Goal: Task Accomplishment & Management: Use online tool/utility

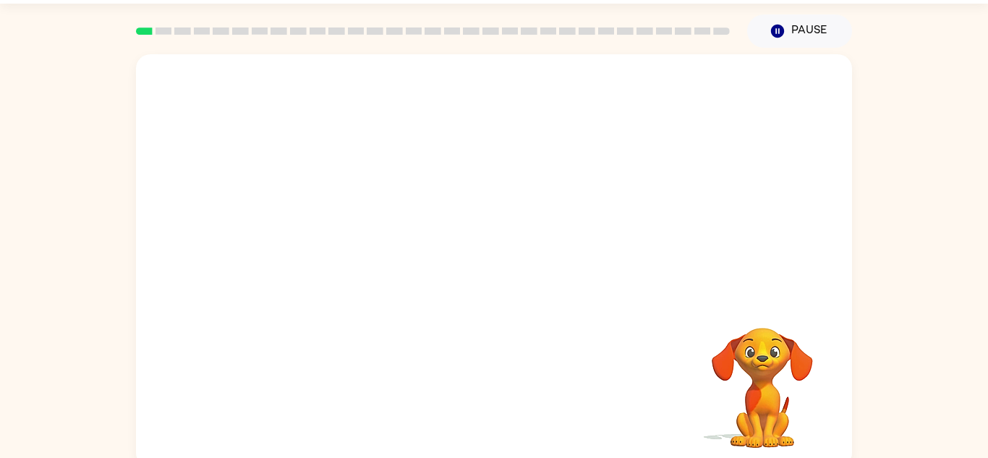
scroll to position [51, 0]
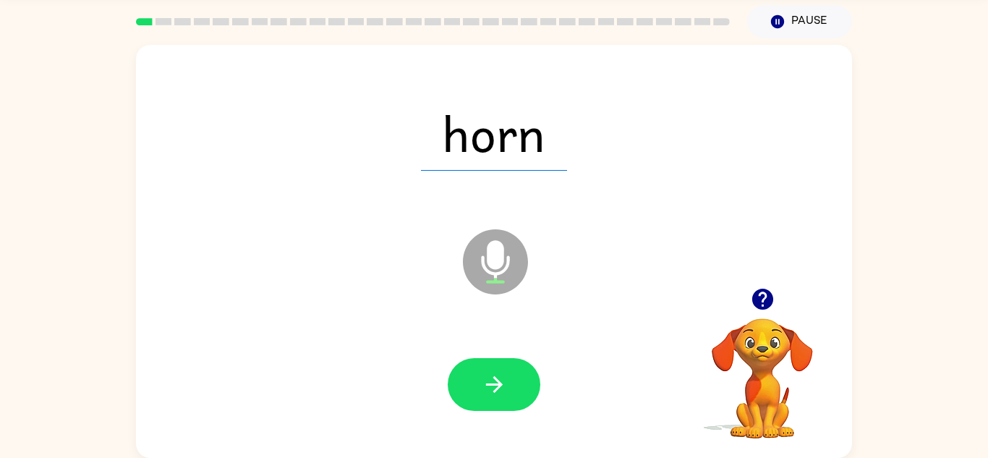
click at [509, 267] on icon at bounding box center [495, 261] width 65 height 65
click at [482, 376] on icon "button" at bounding box center [494, 384] width 25 height 25
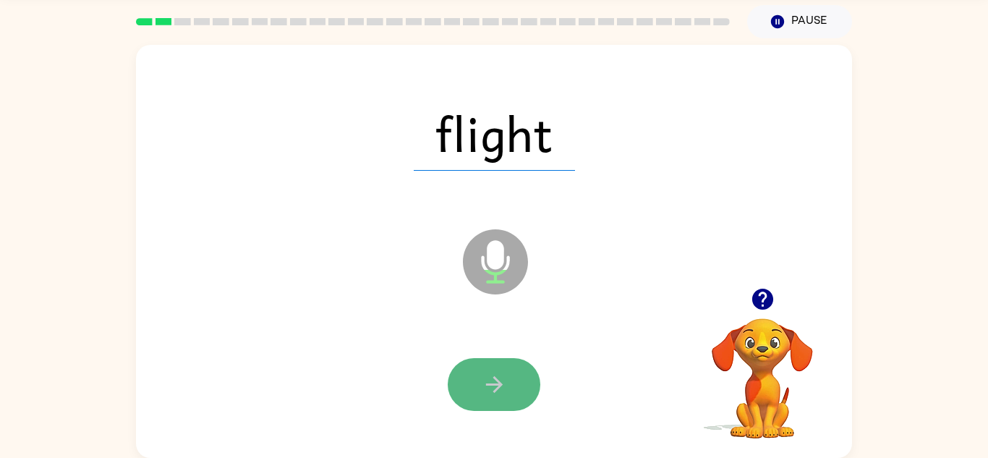
click at [506, 398] on button "button" at bounding box center [494, 384] width 93 height 53
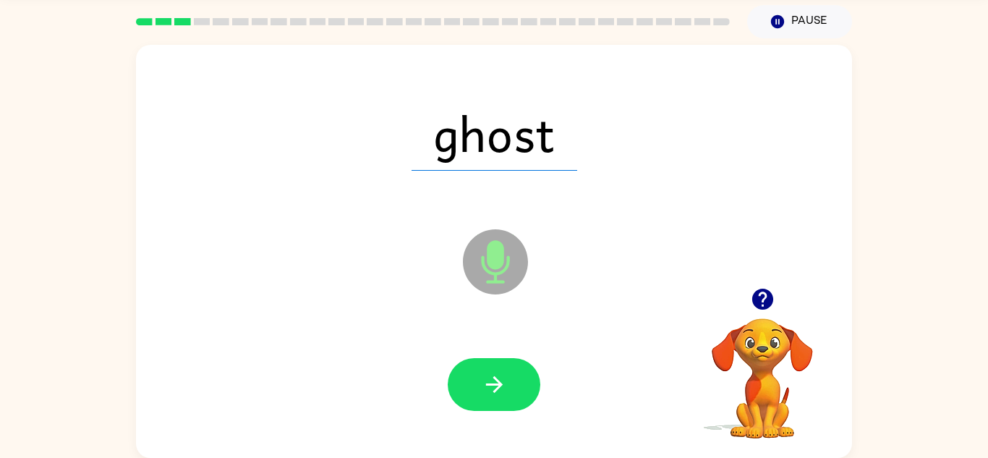
click at [506, 398] on button "button" at bounding box center [494, 384] width 93 height 53
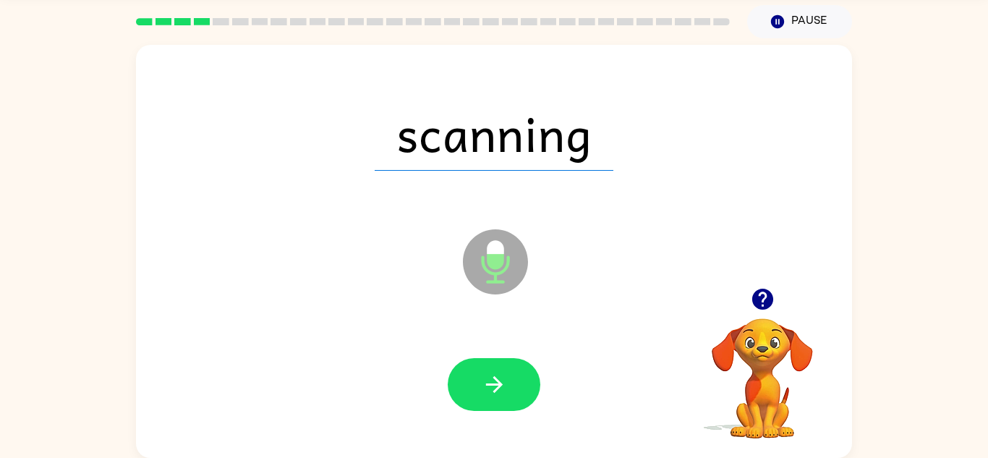
click at [506, 398] on button "button" at bounding box center [494, 384] width 93 height 53
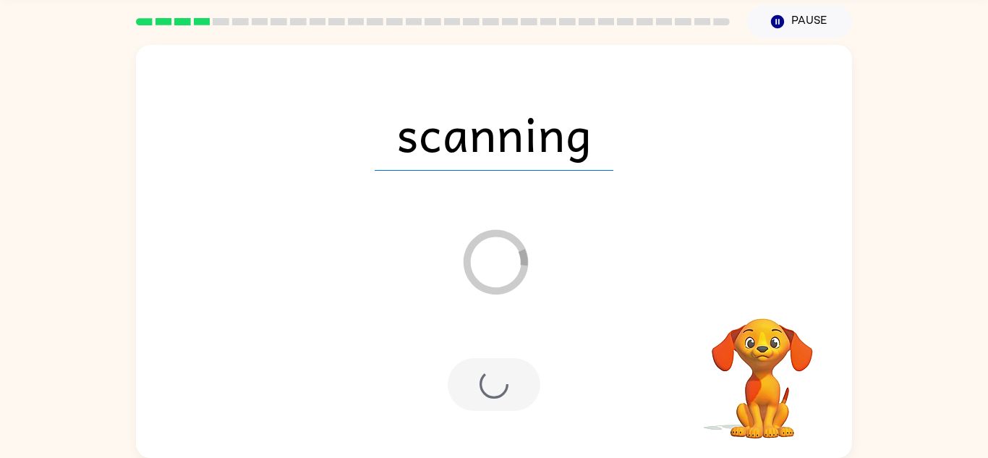
click at [506, 398] on div at bounding box center [494, 384] width 93 height 53
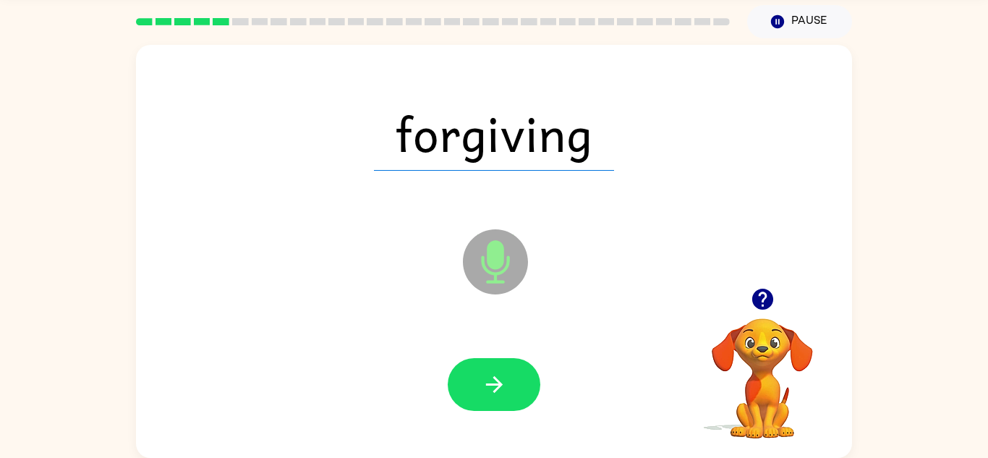
click at [506, 398] on button "button" at bounding box center [494, 384] width 93 height 53
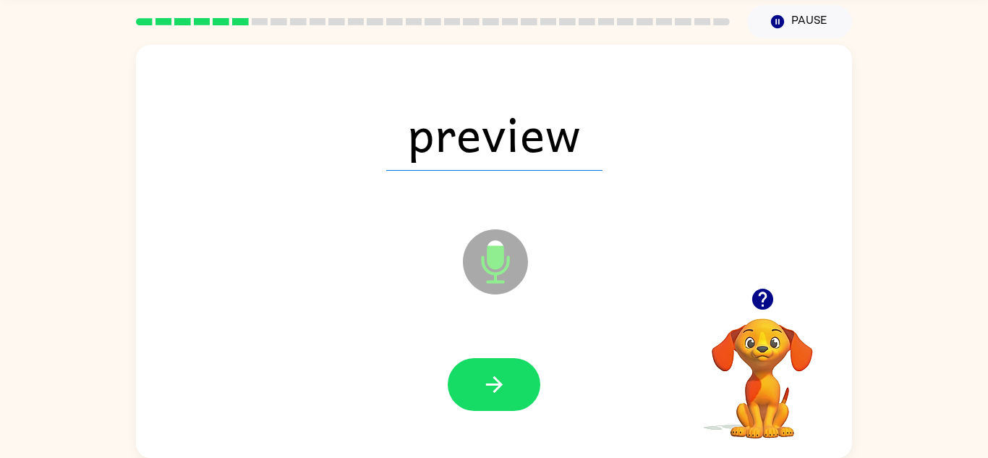
click at [506, 398] on button "button" at bounding box center [494, 384] width 93 height 53
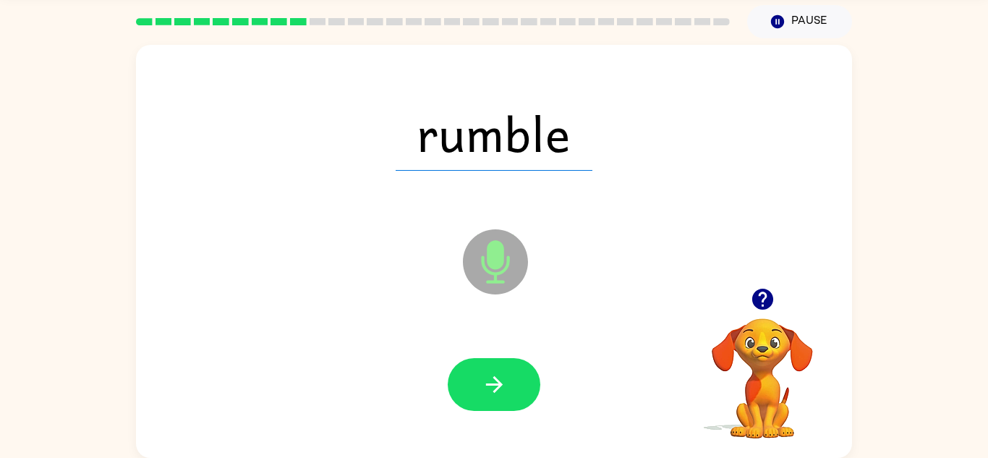
click at [506, 398] on button "button" at bounding box center [494, 384] width 93 height 53
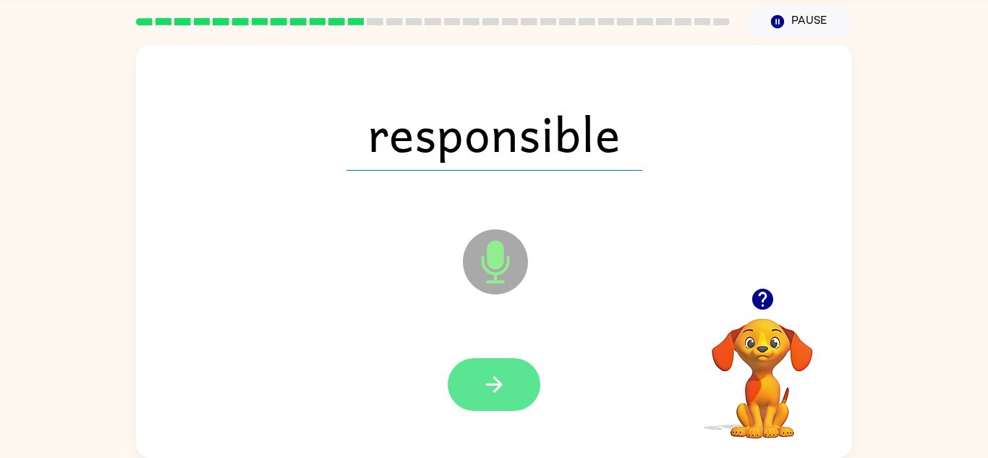
click at [476, 391] on button "button" at bounding box center [494, 384] width 93 height 53
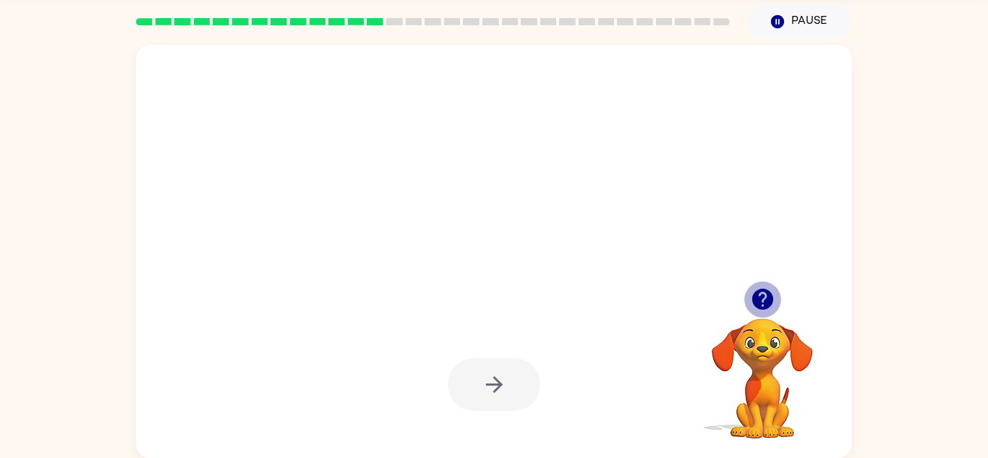
click at [762, 295] on icon "button" at bounding box center [761, 299] width 21 height 21
click at [759, 294] on icon "button" at bounding box center [762, 298] width 25 height 25
click at [491, 286] on div at bounding box center [494, 251] width 716 height 413
click at [472, 394] on div at bounding box center [494, 384] width 93 height 53
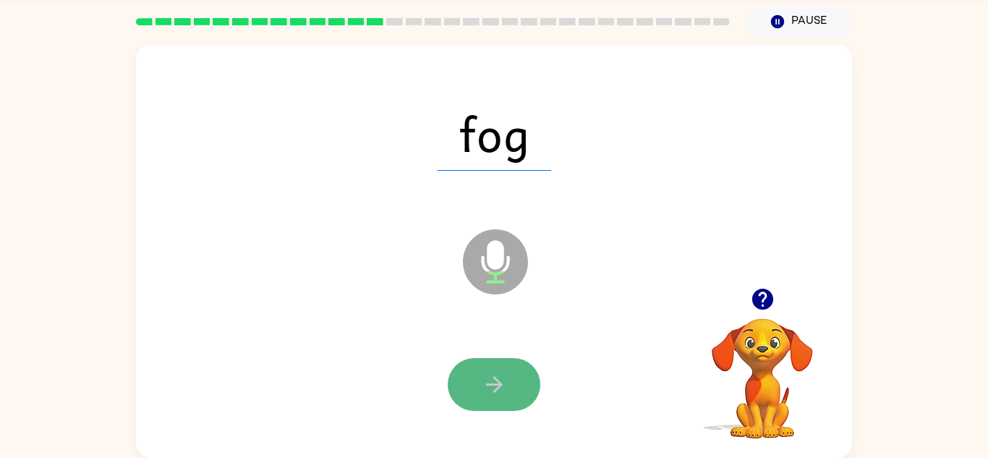
click at [513, 388] on button "button" at bounding box center [494, 384] width 93 height 53
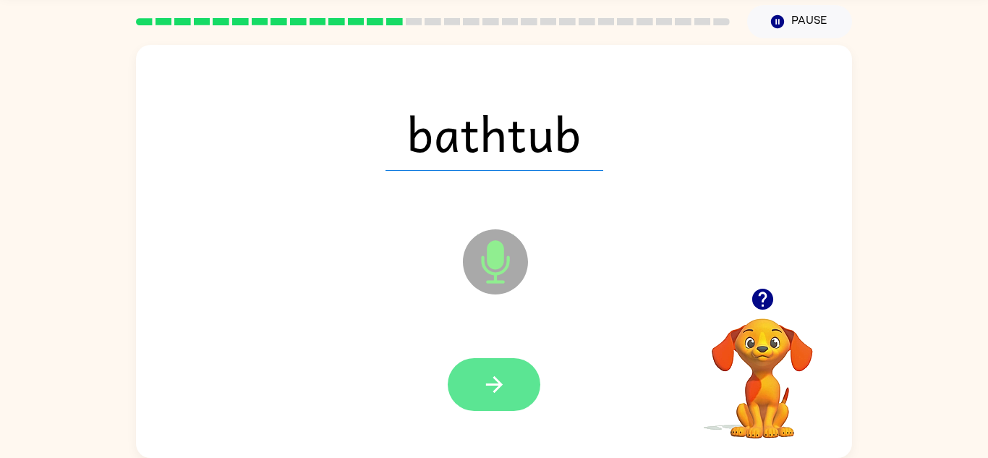
click at [513, 388] on button "button" at bounding box center [494, 384] width 93 height 53
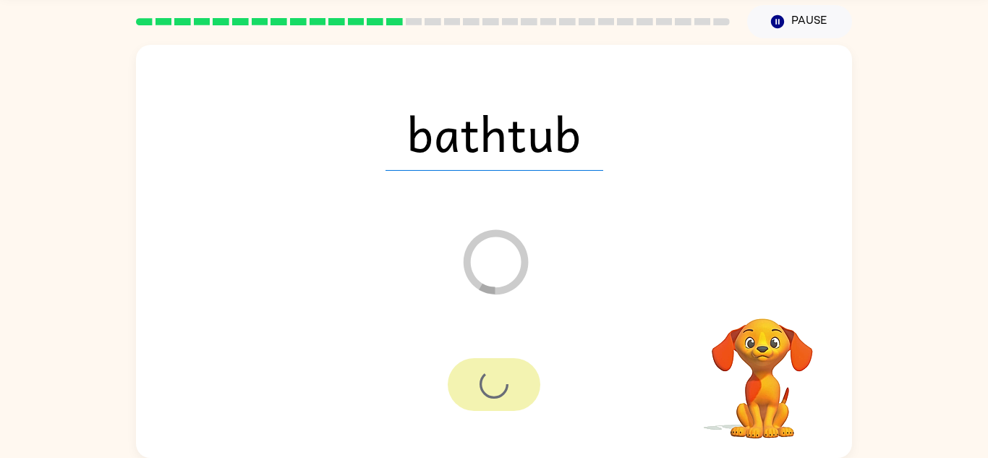
click at [513, 388] on div at bounding box center [494, 384] width 93 height 53
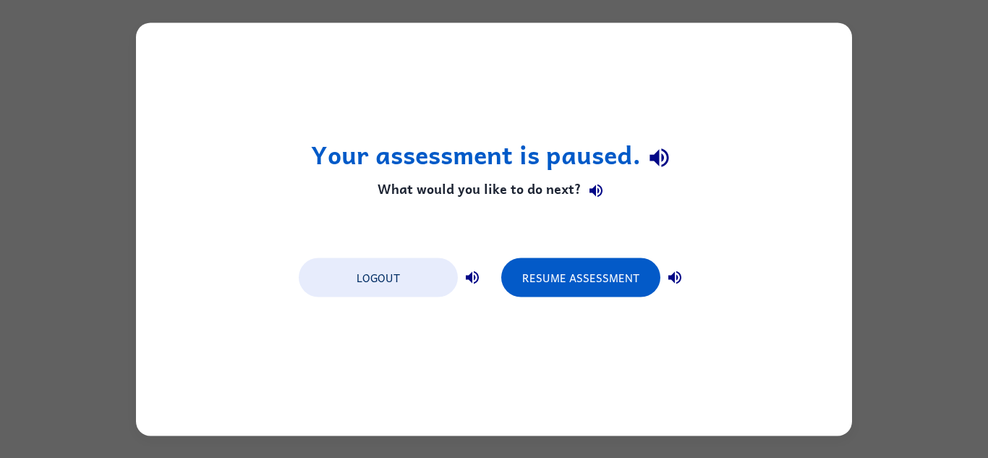
scroll to position [0, 0]
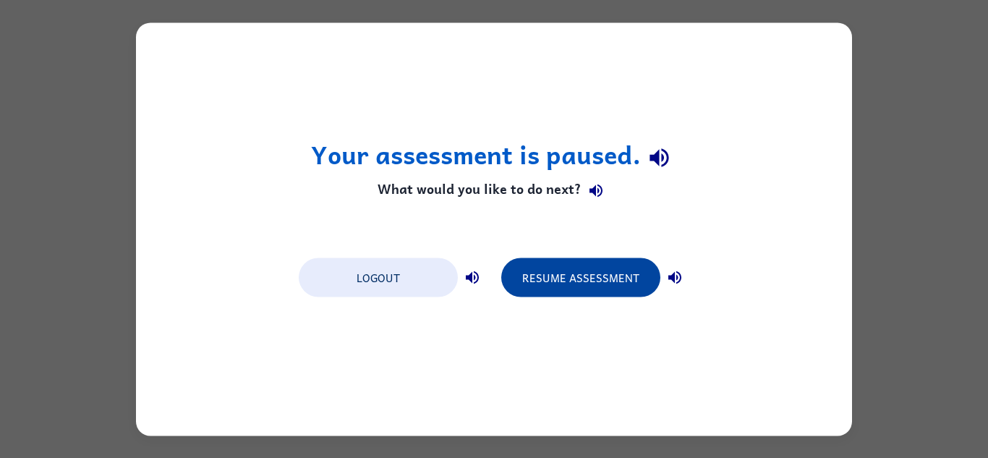
click at [570, 276] on button "Resume Assessment" at bounding box center [580, 276] width 159 height 39
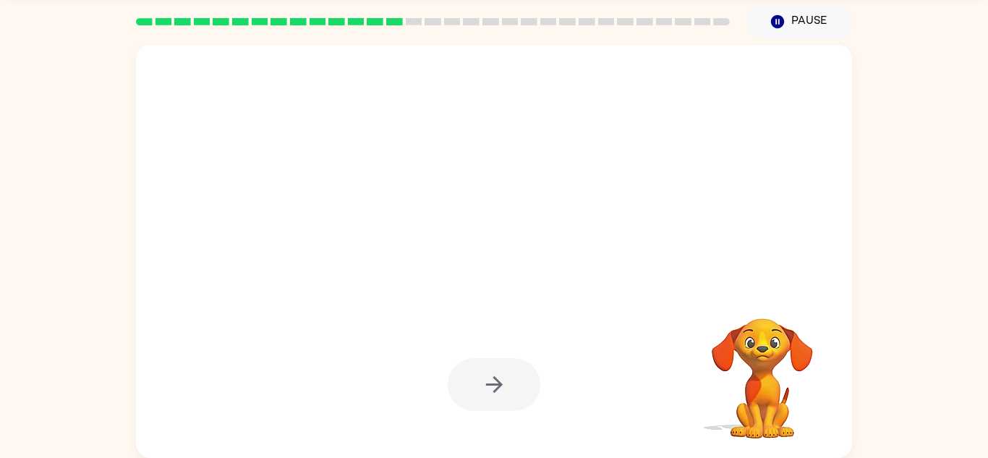
scroll to position [50, 0]
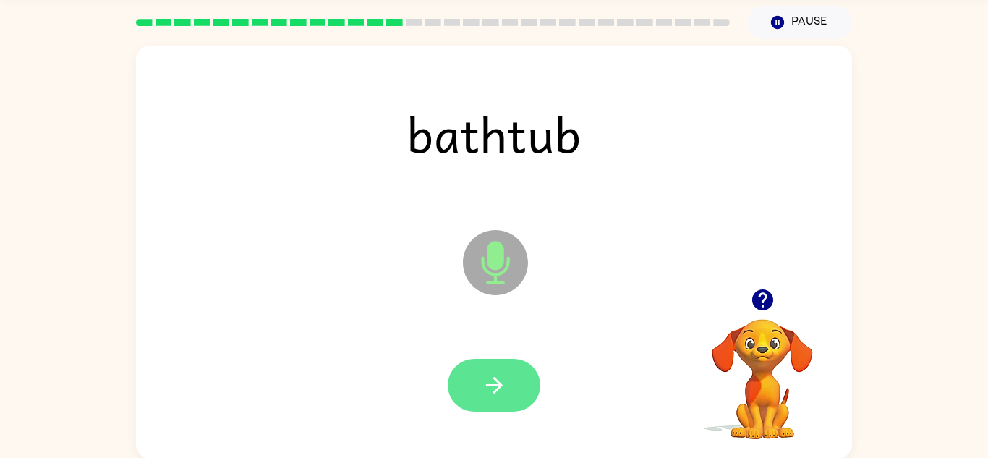
click at [500, 398] on button "button" at bounding box center [494, 385] width 93 height 53
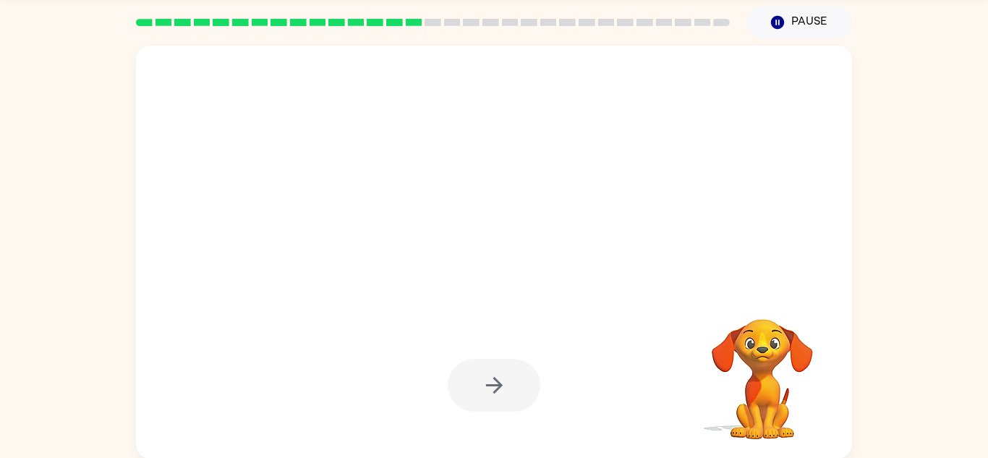
click at [500, 398] on div at bounding box center [494, 385] width 93 height 53
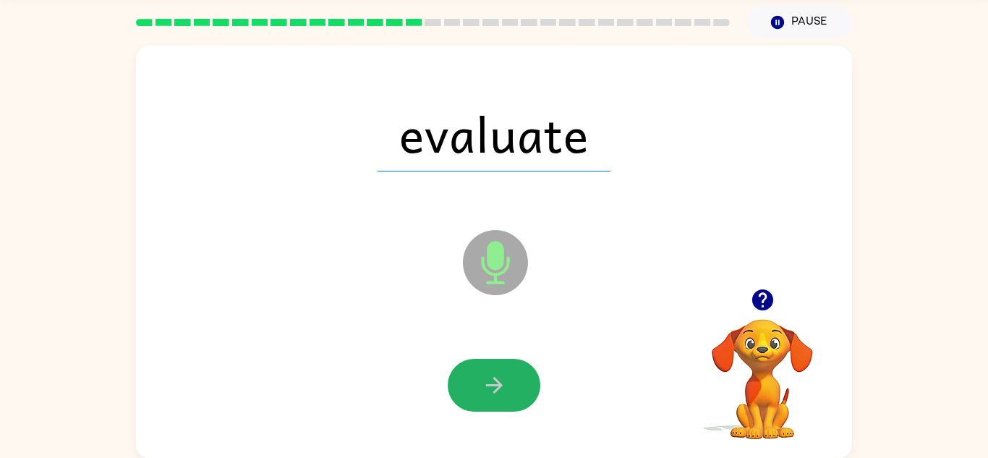
click at [500, 398] on button "button" at bounding box center [494, 385] width 93 height 53
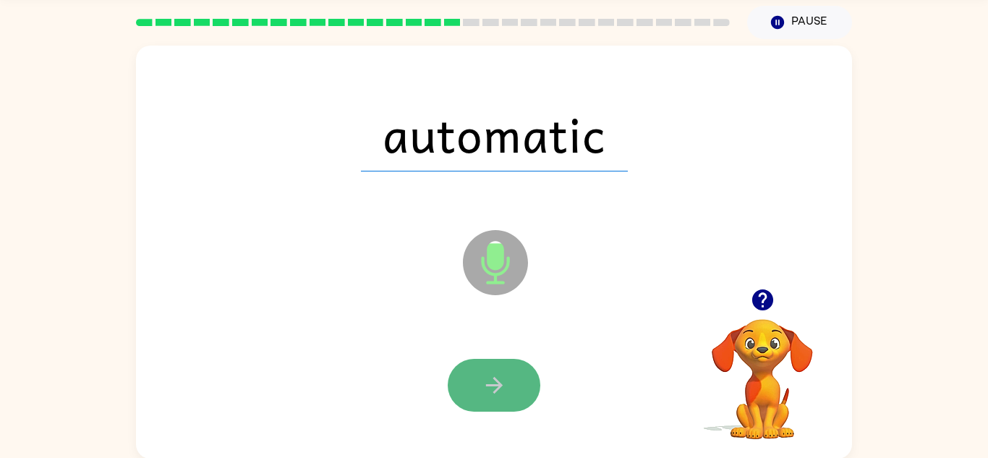
click at [500, 398] on button "button" at bounding box center [494, 385] width 93 height 53
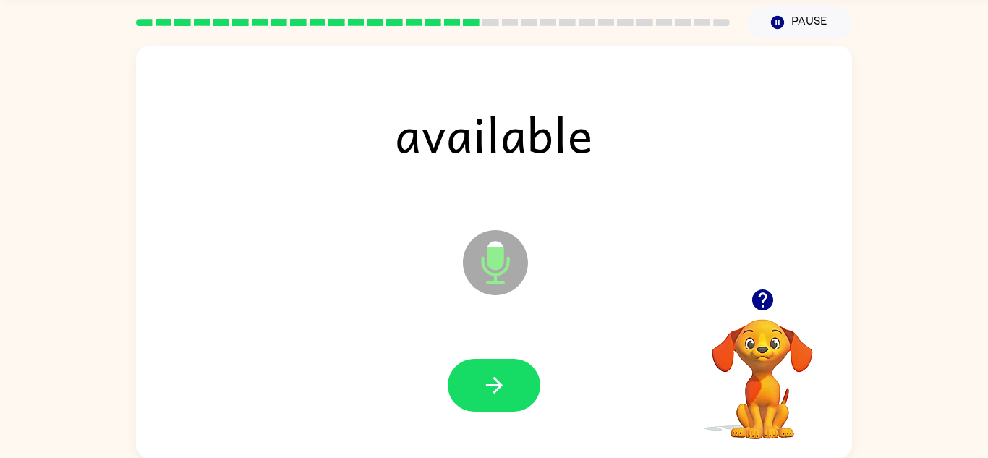
click at [500, 398] on button "button" at bounding box center [494, 385] width 93 height 53
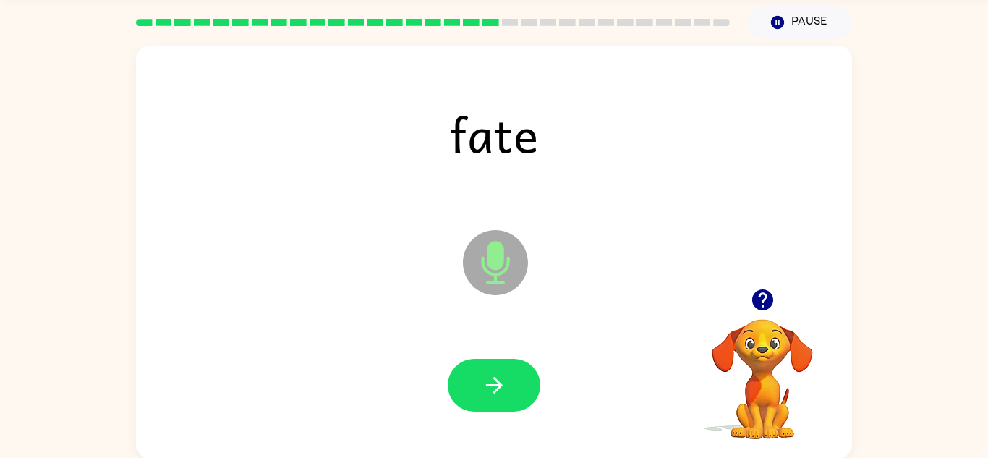
click at [500, 398] on button "button" at bounding box center [494, 385] width 93 height 53
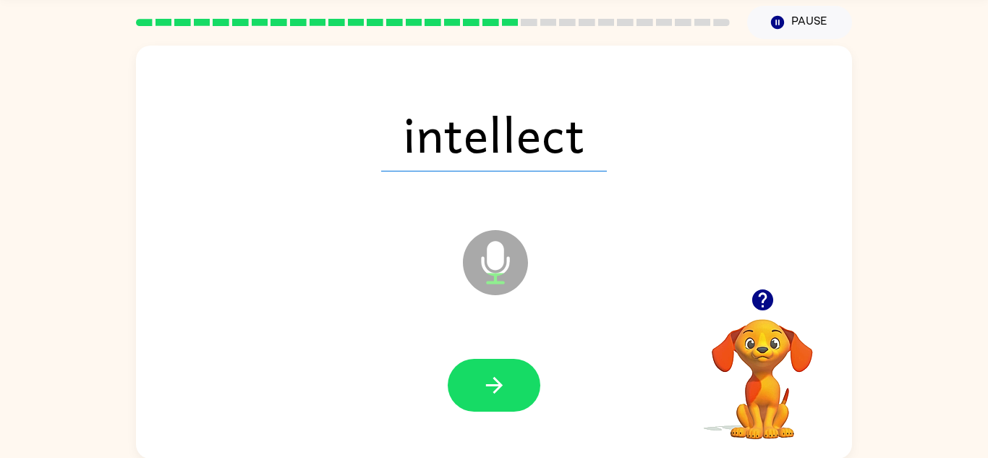
click at [500, 398] on button "button" at bounding box center [494, 385] width 93 height 53
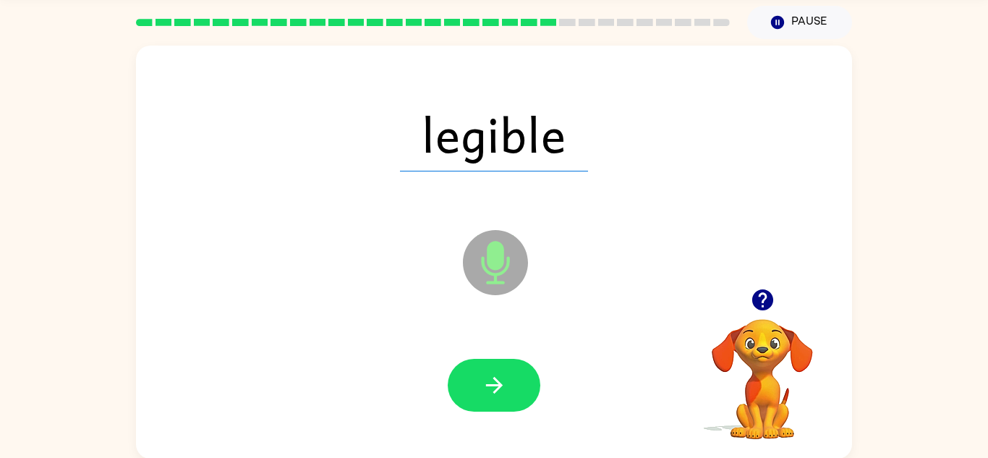
click at [500, 398] on button "button" at bounding box center [494, 385] width 93 height 53
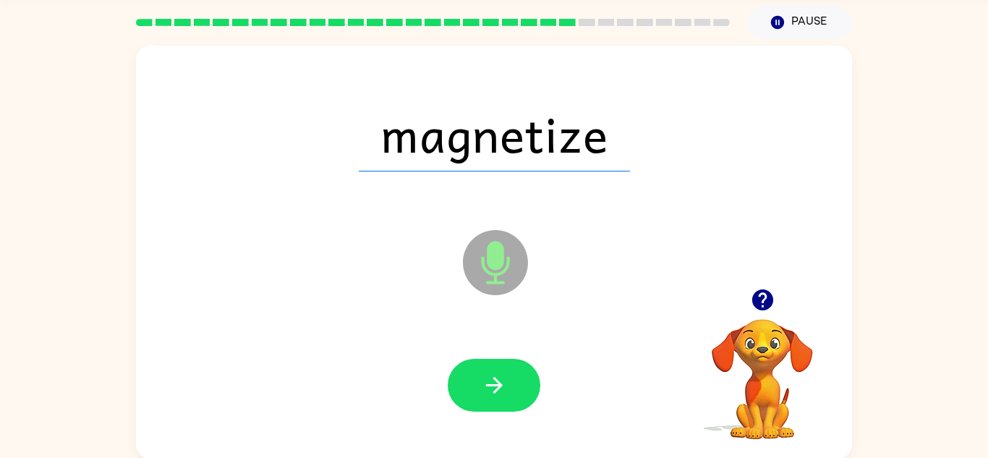
click at [500, 398] on button "button" at bounding box center [494, 385] width 93 height 53
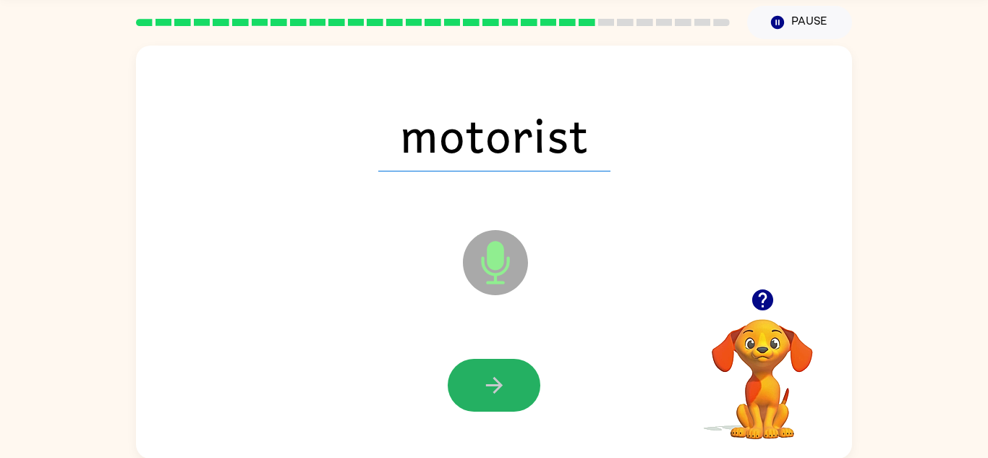
click at [500, 398] on button "button" at bounding box center [494, 385] width 93 height 53
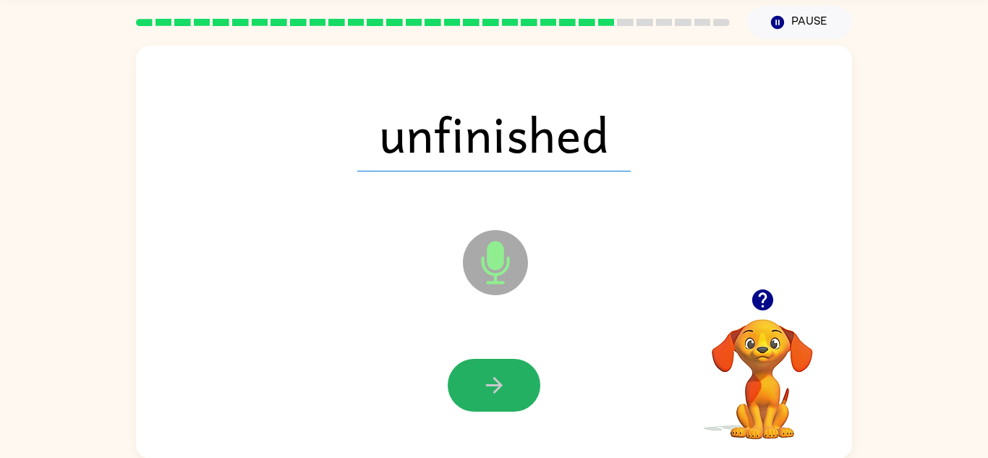
click at [487, 398] on button "button" at bounding box center [494, 385] width 93 height 53
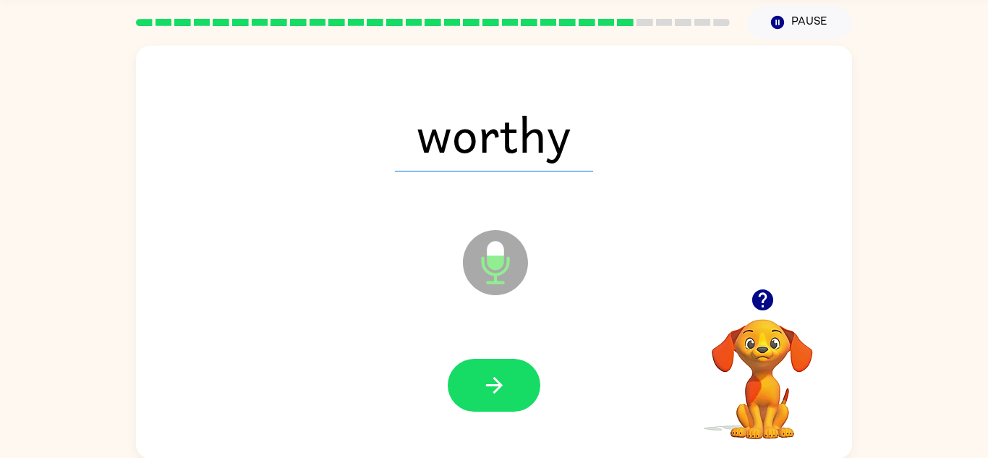
click at [487, 398] on button "button" at bounding box center [494, 385] width 93 height 53
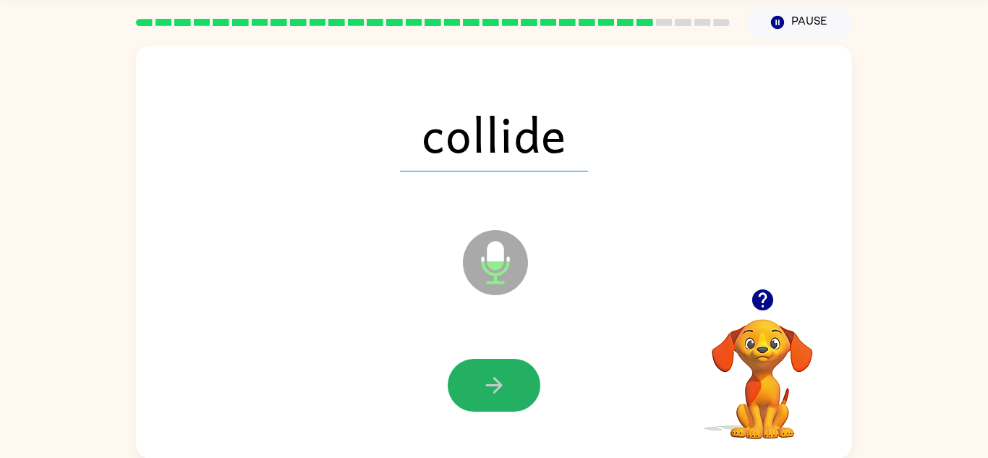
click at [487, 398] on button "button" at bounding box center [494, 385] width 93 height 53
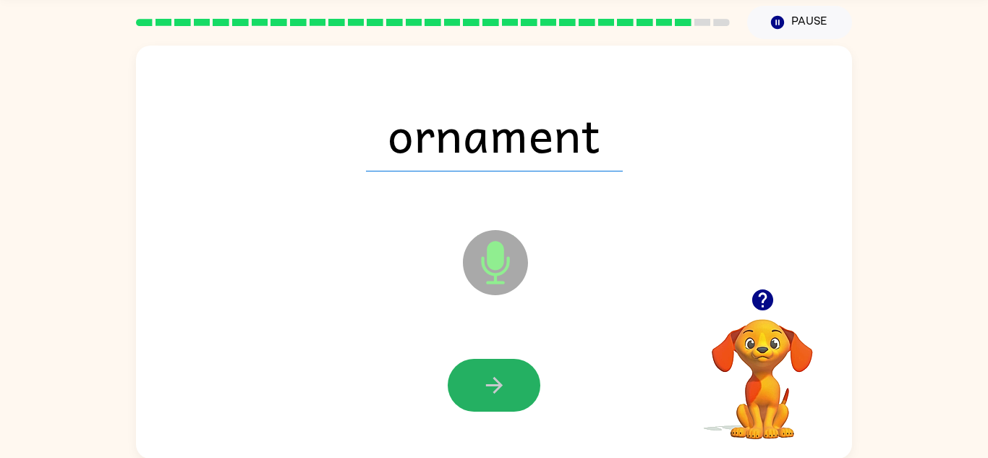
click at [487, 398] on button "button" at bounding box center [494, 385] width 93 height 53
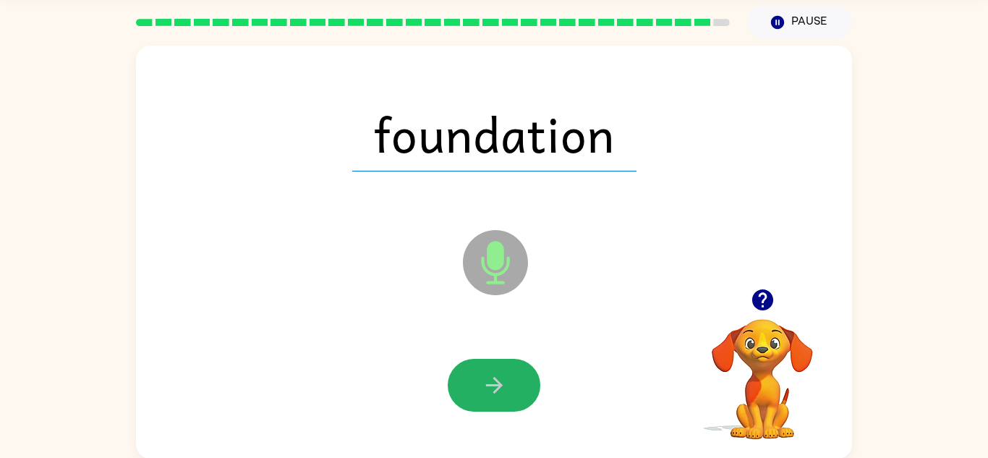
click at [487, 398] on button "button" at bounding box center [494, 385] width 93 height 53
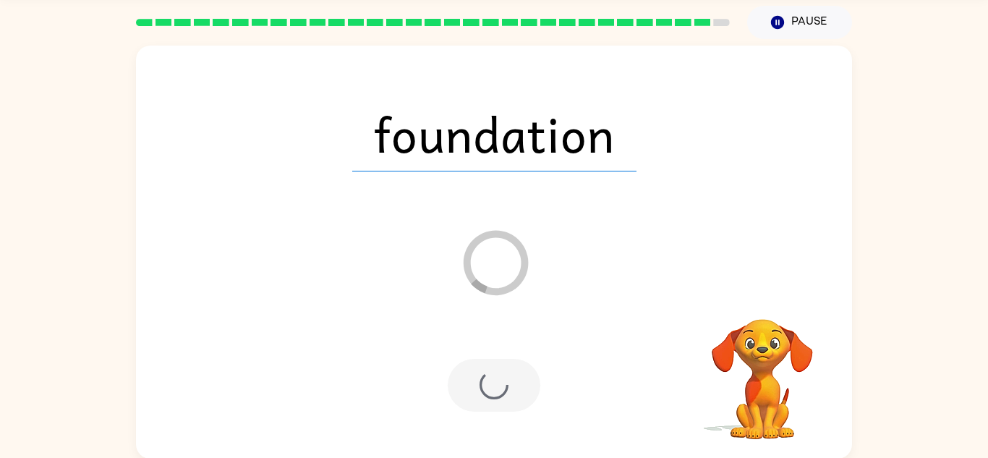
scroll to position [25, 0]
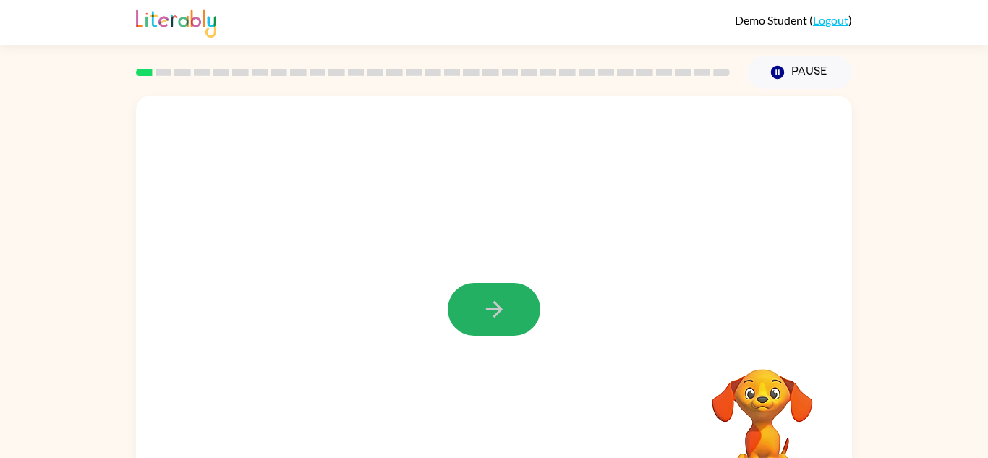
click at [505, 315] on icon "button" at bounding box center [494, 309] width 25 height 25
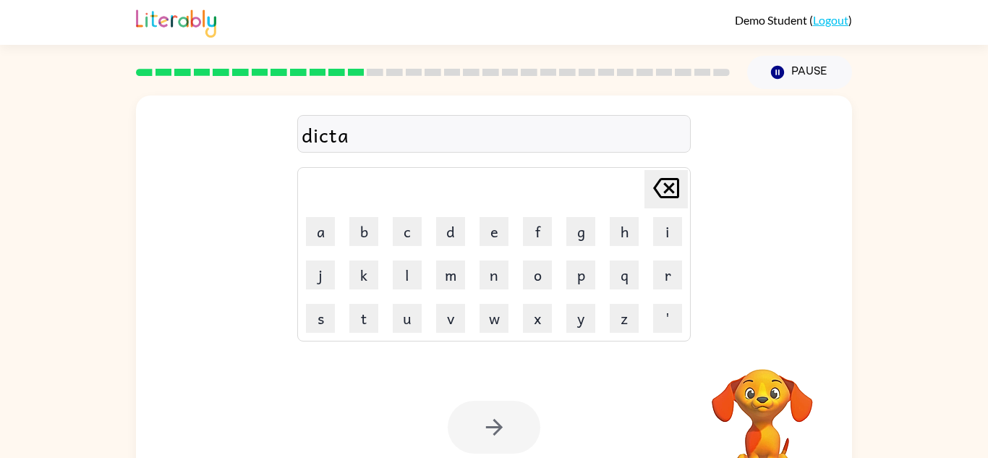
click at [738, 409] on video "Your browser must support playing .mp4 files to use Literably. Please try using…" at bounding box center [762, 418] width 145 height 145
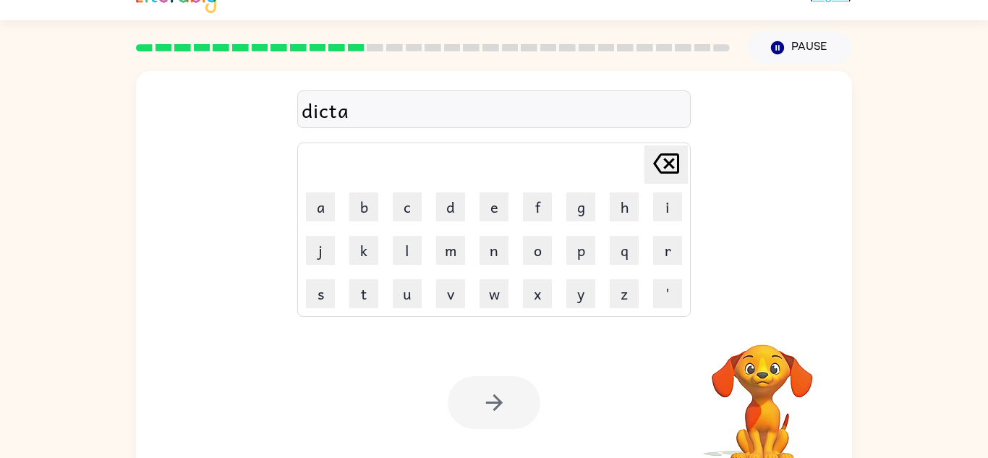
scroll to position [30, 0]
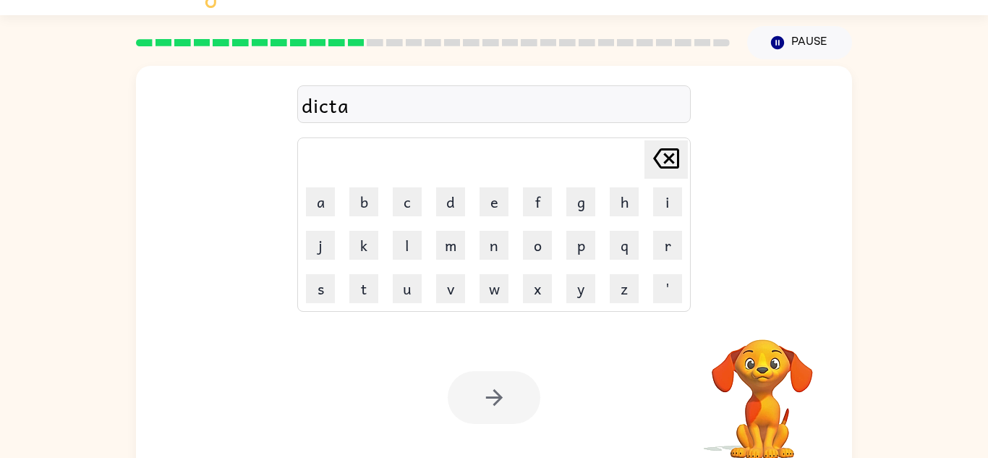
click at [751, 409] on video "Your browser must support playing .mp4 files to use Literably. Please try using…" at bounding box center [762, 389] width 145 height 145
click at [752, 411] on video "Your browser must support playing .mp4 files to use Literably. Please try using…" at bounding box center [762, 389] width 145 height 145
click at [399, 102] on div "dictate" at bounding box center [494, 105] width 385 height 30
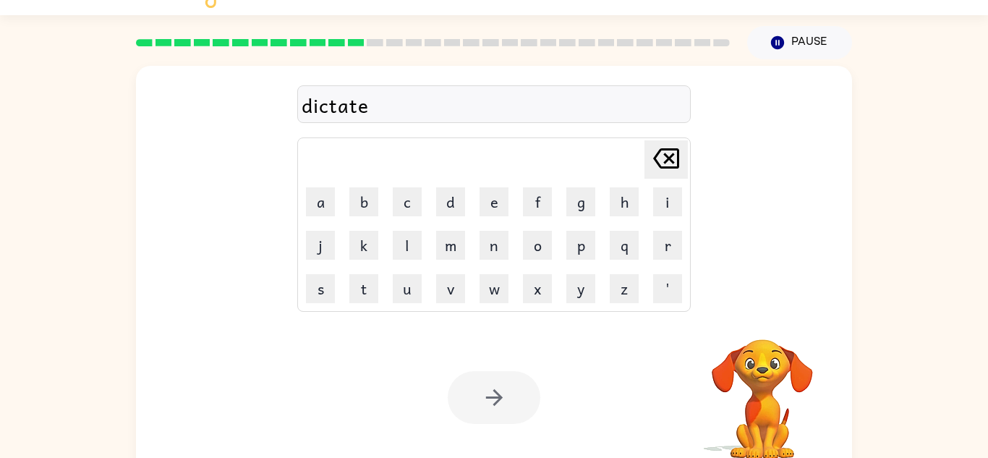
click at [399, 102] on div "dictate" at bounding box center [494, 105] width 385 height 30
click at [402, 95] on div "dictate" at bounding box center [494, 105] width 385 height 30
click at [480, 409] on div at bounding box center [494, 397] width 93 height 53
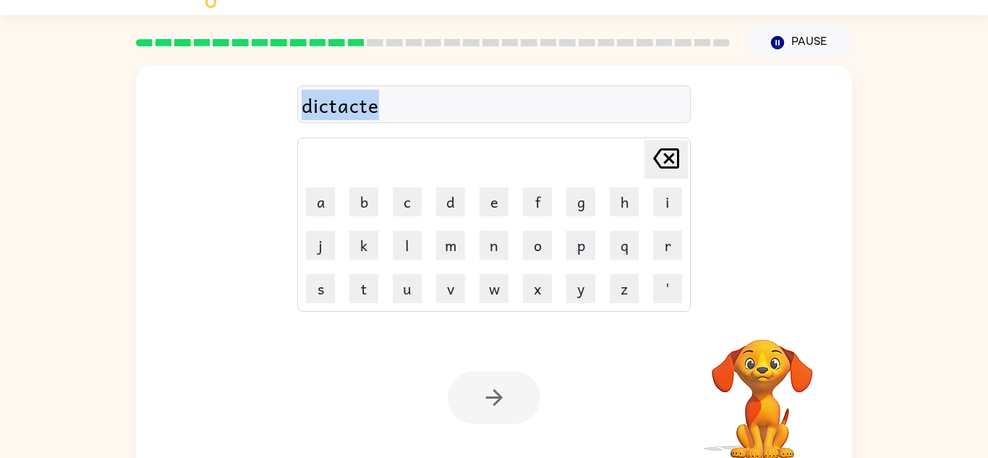
click at [479, 409] on div at bounding box center [494, 397] width 93 height 53
click at [506, 386] on div at bounding box center [494, 397] width 93 height 53
click at [396, 34] on div at bounding box center [432, 42] width 611 height 51
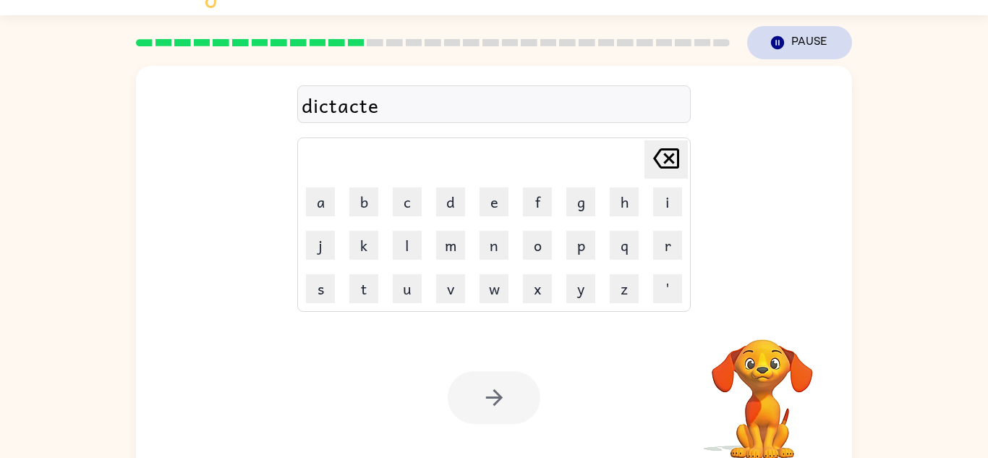
click at [807, 42] on button "Pause Pause" at bounding box center [799, 42] width 105 height 33
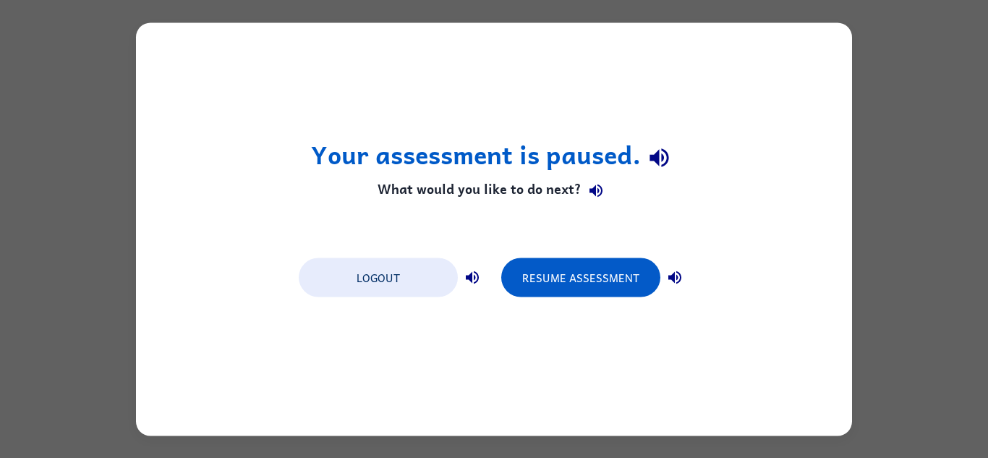
click at [807, 42] on div "Your assessment is paused. What would you like to do next? Logout Resume Assess…" at bounding box center [494, 228] width 716 height 413
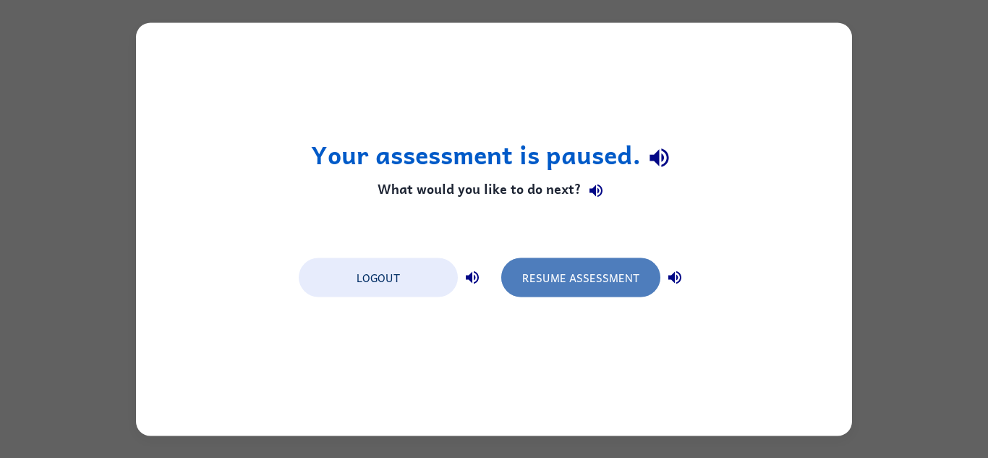
click at [524, 281] on button "Resume Assessment" at bounding box center [580, 276] width 159 height 39
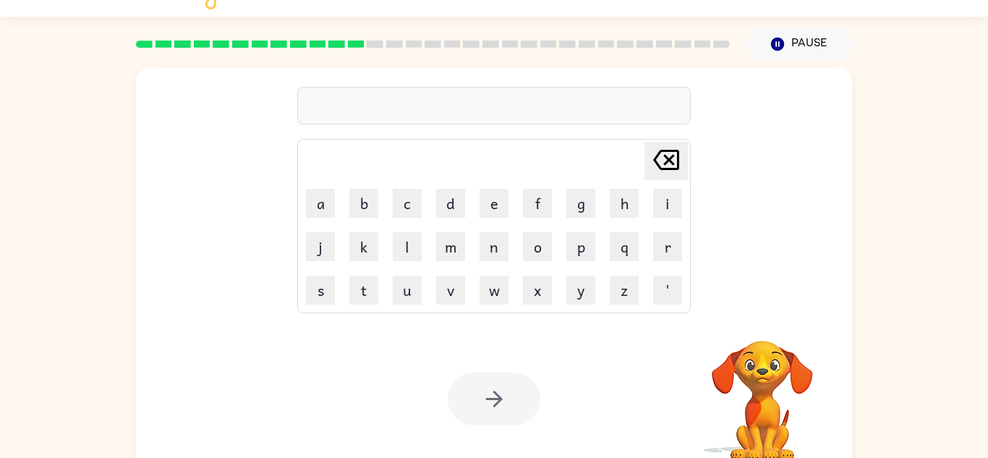
scroll to position [51, 0]
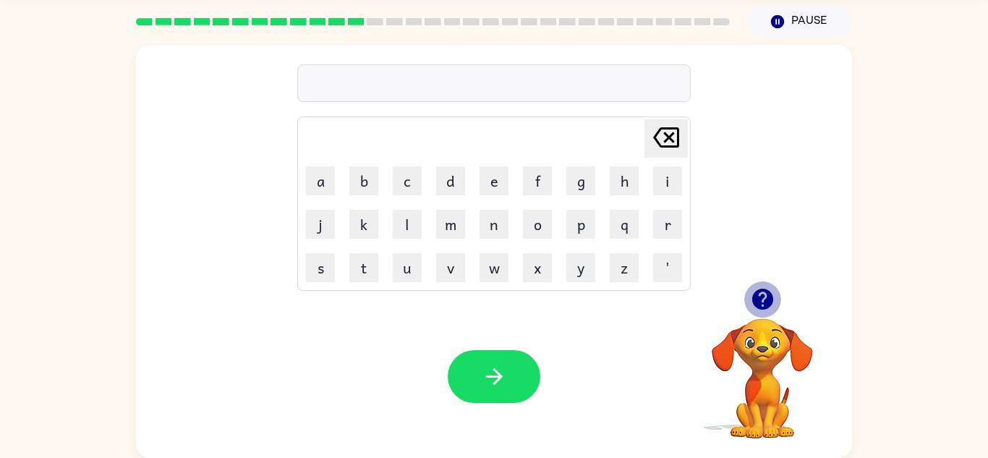
click at [774, 299] on icon "button" at bounding box center [762, 298] width 25 height 25
click at [759, 345] on video "Your browser must support playing .mp4 files to use Literably. Please try using…" at bounding box center [762, 368] width 145 height 145
click at [764, 297] on icon "button" at bounding box center [761, 299] width 21 height 21
click at [763, 300] on icon "button" at bounding box center [762, 298] width 25 height 25
click at [757, 297] on icon "button" at bounding box center [761, 299] width 21 height 21
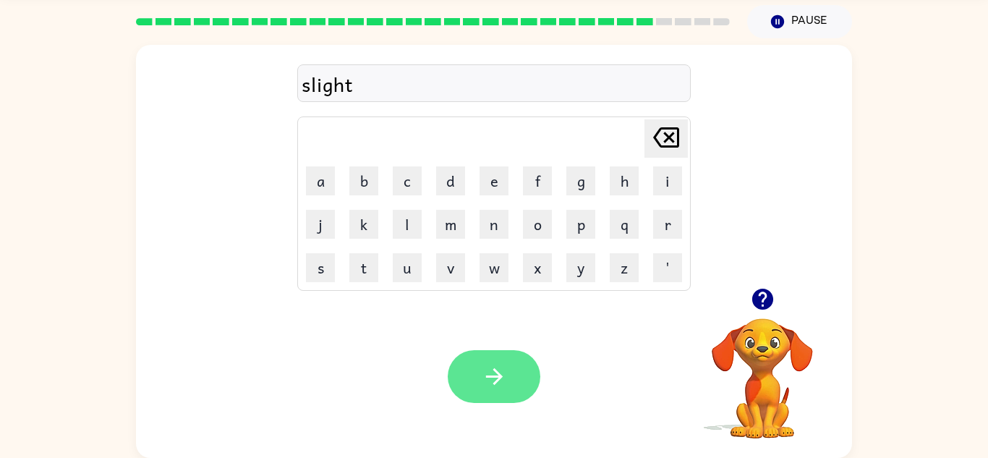
click at [477, 391] on button "button" at bounding box center [494, 376] width 93 height 53
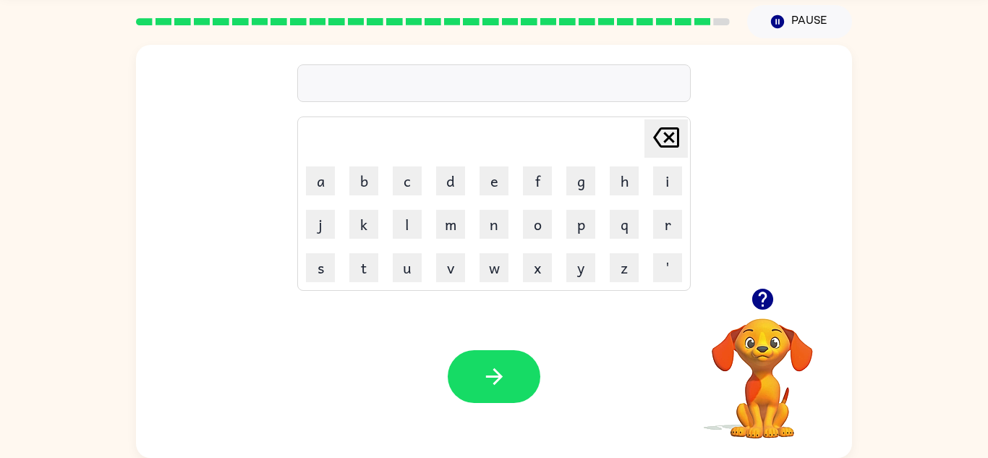
click at [759, 364] on video "Your browser must support playing .mp4 files to use Literably. Please try using…" at bounding box center [762, 368] width 145 height 145
click at [760, 298] on icon "button" at bounding box center [761, 299] width 21 height 21
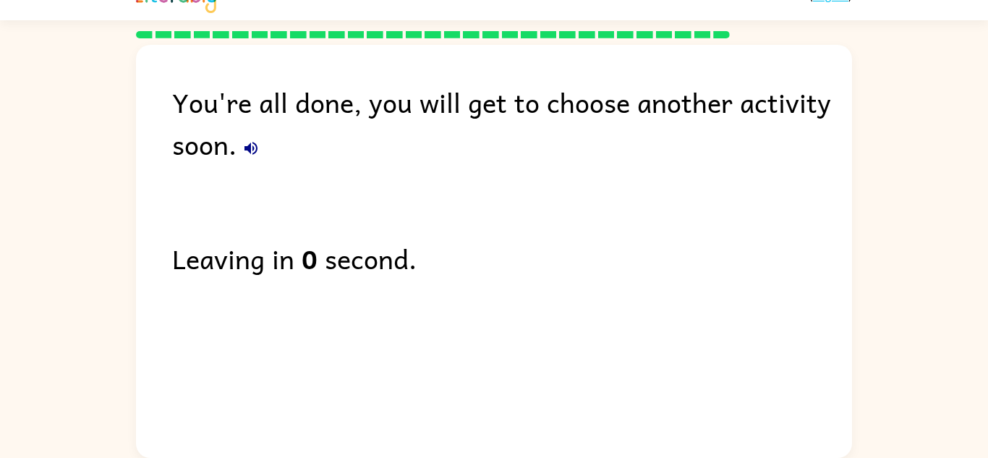
scroll to position [0, 0]
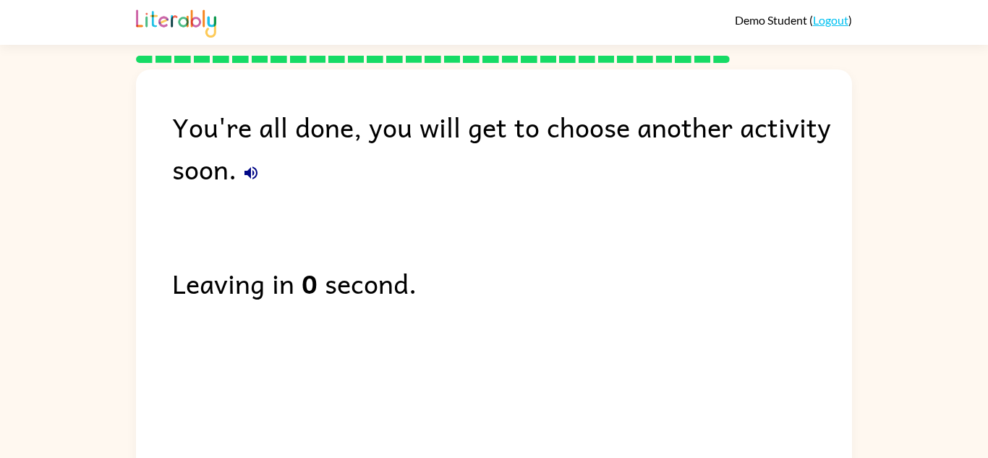
click at [292, 232] on div "You're all done, you will get to choose another activity soon. Leaving in 0 sec…" at bounding box center [494, 272] width 716 height 406
click at [790, 18] on span "Demo Student" at bounding box center [772, 20] width 74 height 14
click at [804, 20] on span "Demo Student" at bounding box center [772, 20] width 74 height 14
click at [471, 279] on div "Leaving in 0 second." at bounding box center [512, 283] width 680 height 42
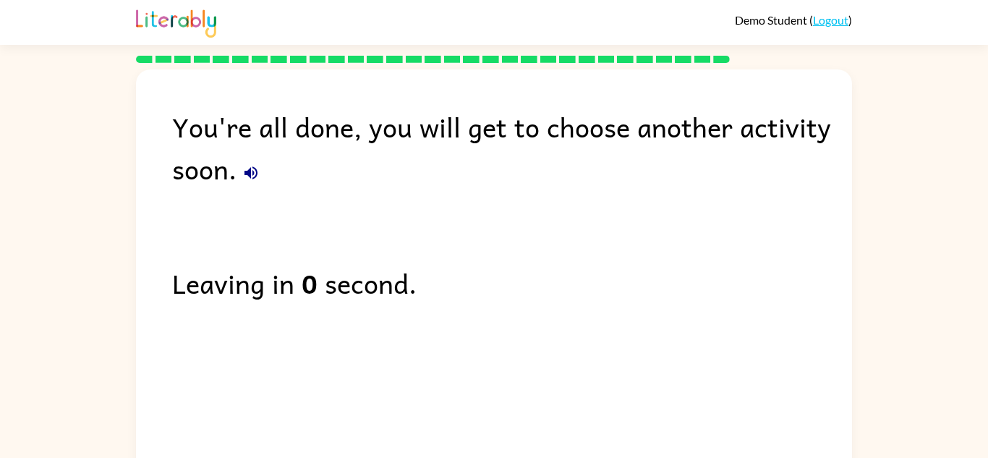
click at [828, 14] on link "Logout" at bounding box center [830, 20] width 35 height 14
click at [623, 343] on div "You're all done, you will get to choose another activity soon. Leaving in 0 sec…" at bounding box center [494, 272] width 716 height 406
click at [456, 302] on div "Leaving in 0 second." at bounding box center [512, 283] width 680 height 42
